Goal: Information Seeking & Learning: Learn about a topic

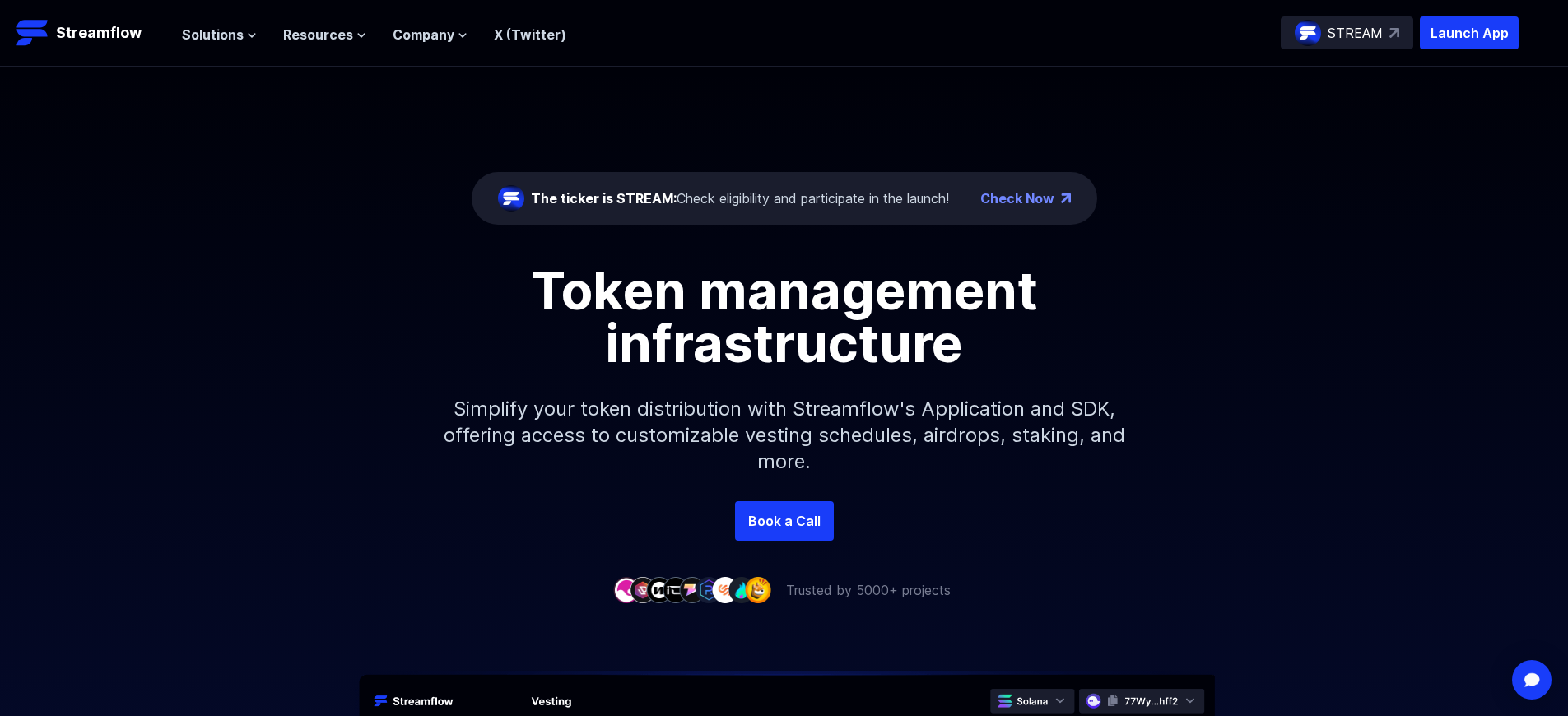
click at [1469, 33] on p "Launch App" at bounding box center [1469, 33] width 99 height 33
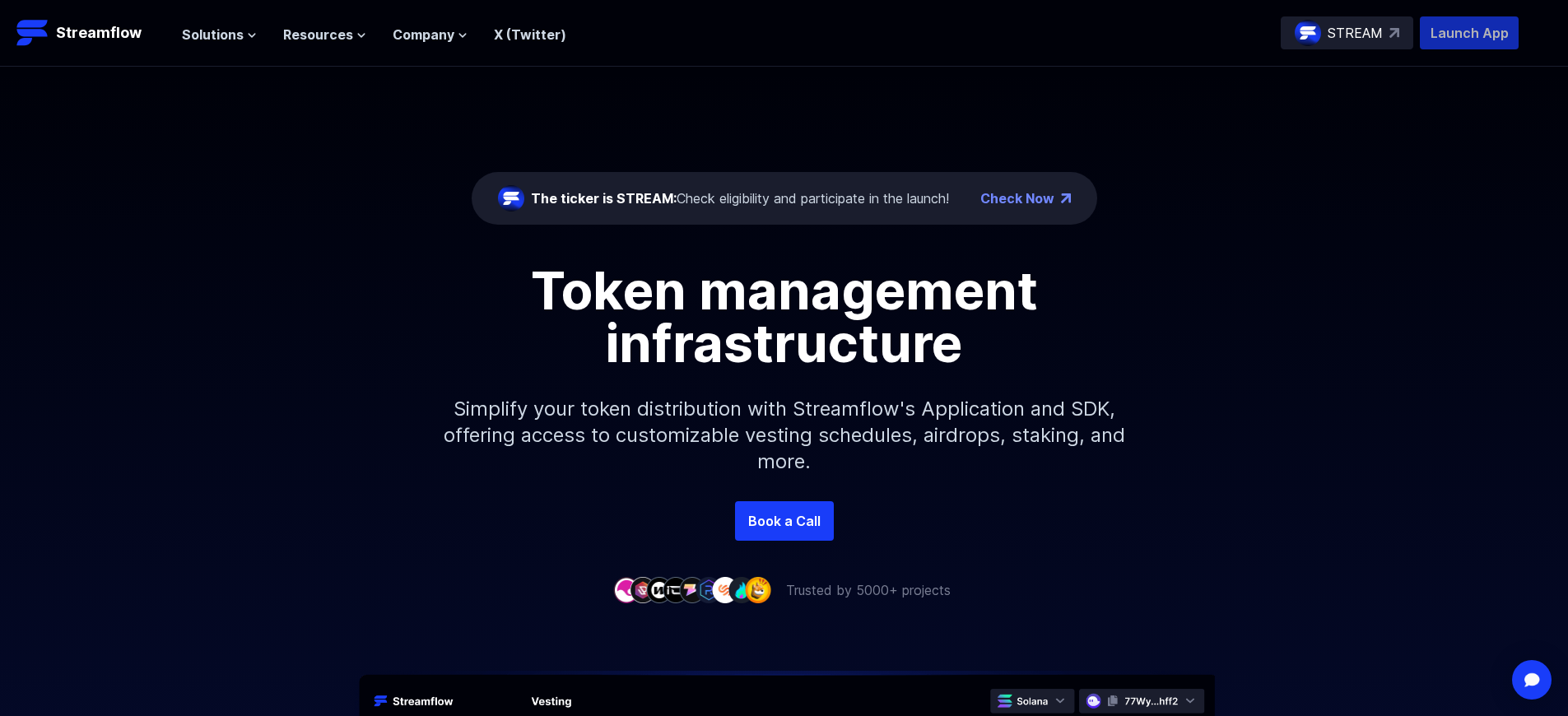
click at [1469, 33] on p "Launch App" at bounding box center [1469, 33] width 99 height 33
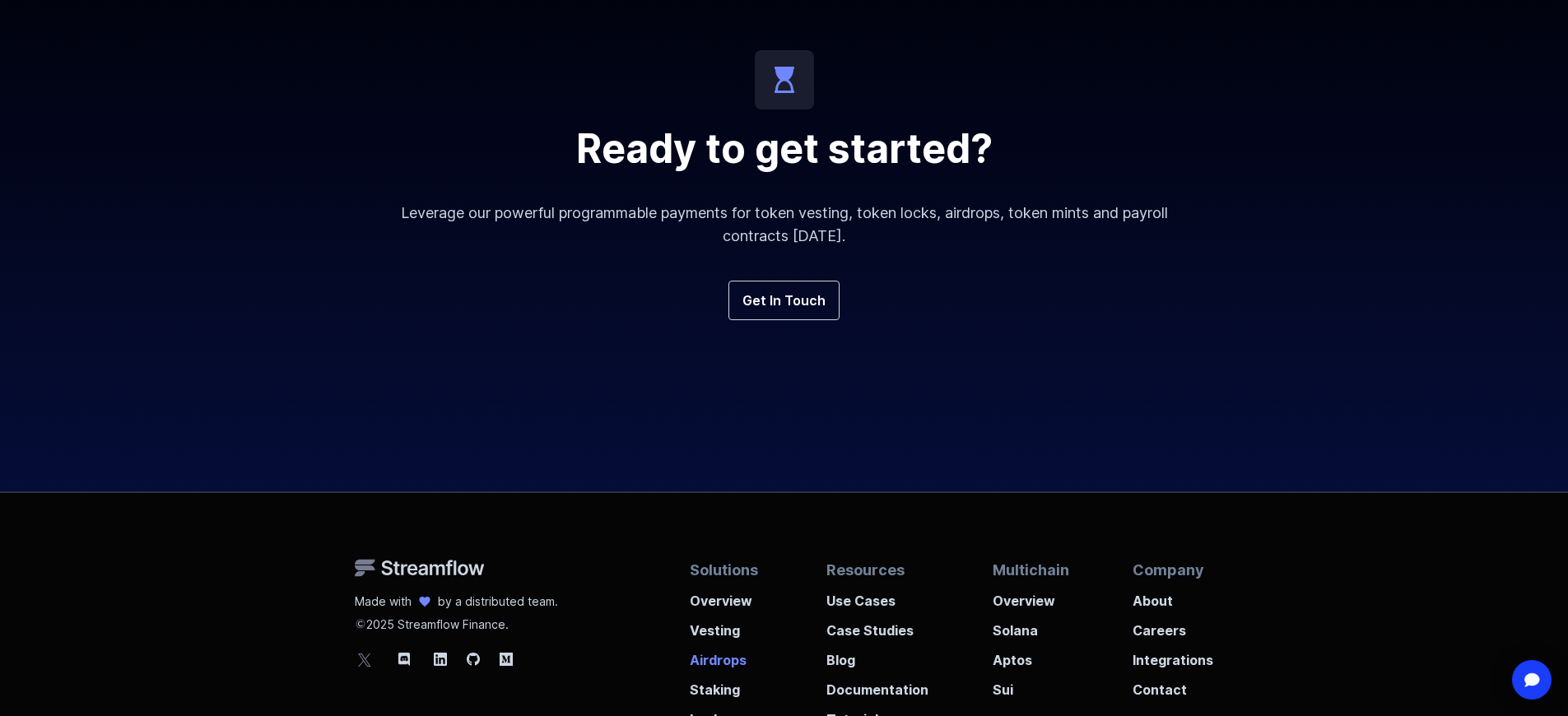
click at [724, 641] on p "Airdrops" at bounding box center [727, 656] width 73 height 30
